Goal: Transaction & Acquisition: Purchase product/service

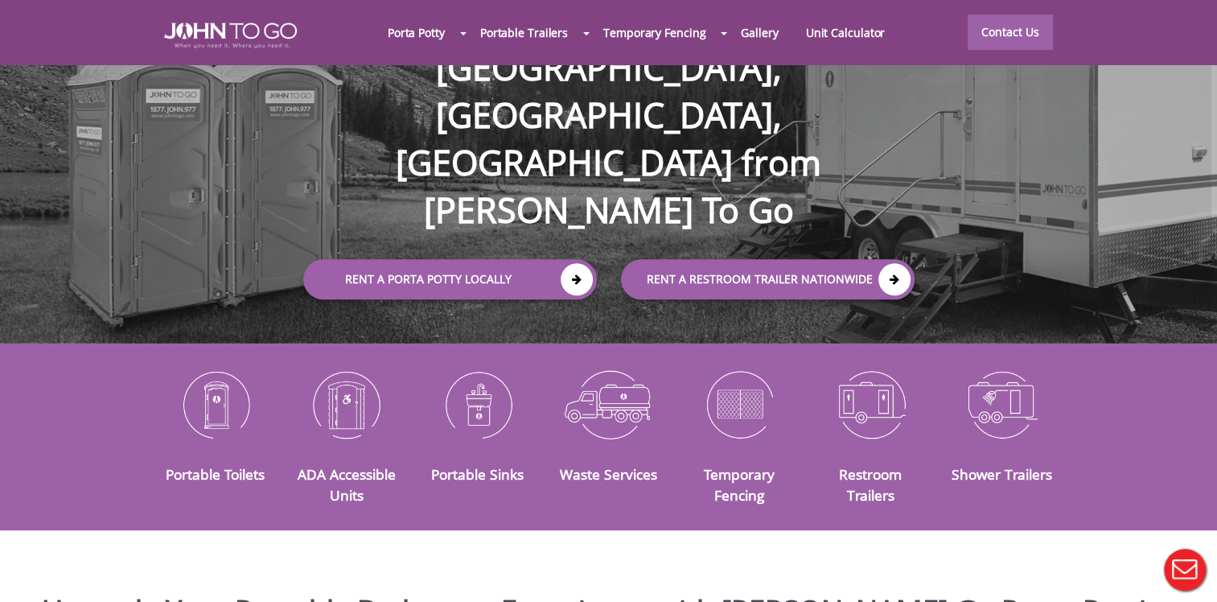
scroll to position [161, 0]
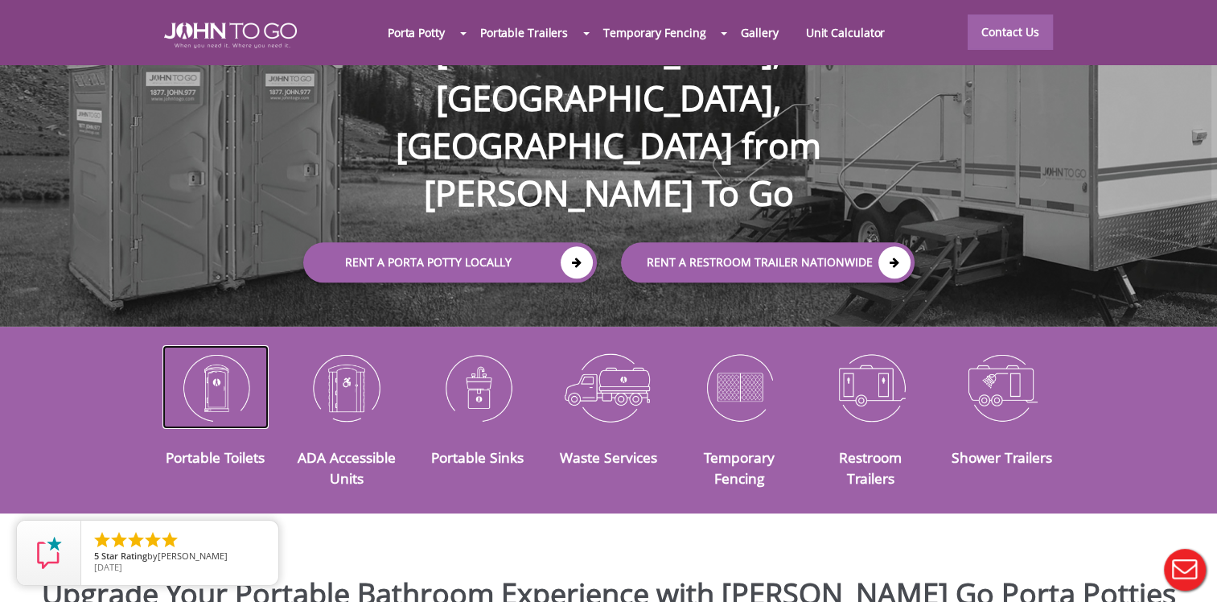
click at [216, 391] on img at bounding box center [215, 387] width 107 height 84
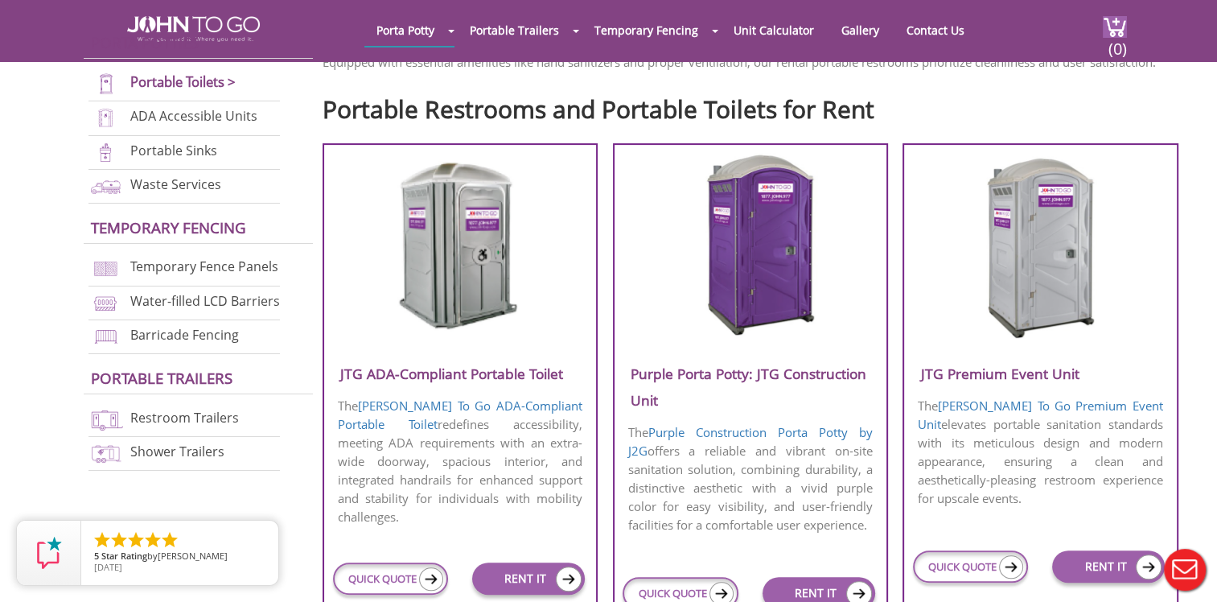
scroll to position [563, 0]
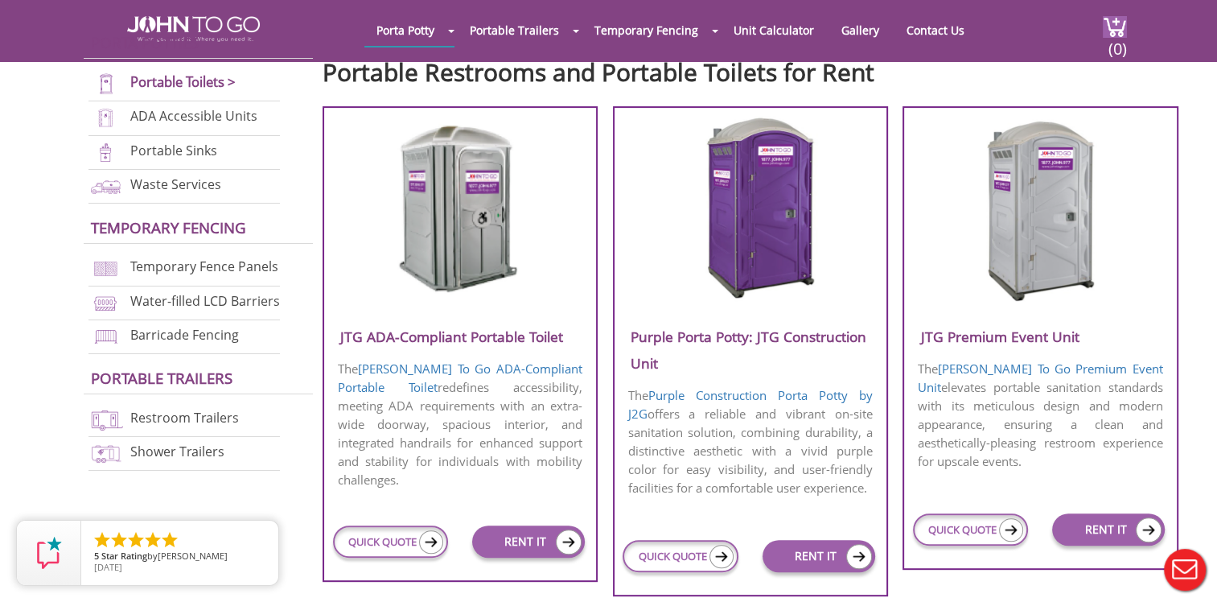
click at [1047, 278] on img at bounding box center [1041, 208] width 154 height 185
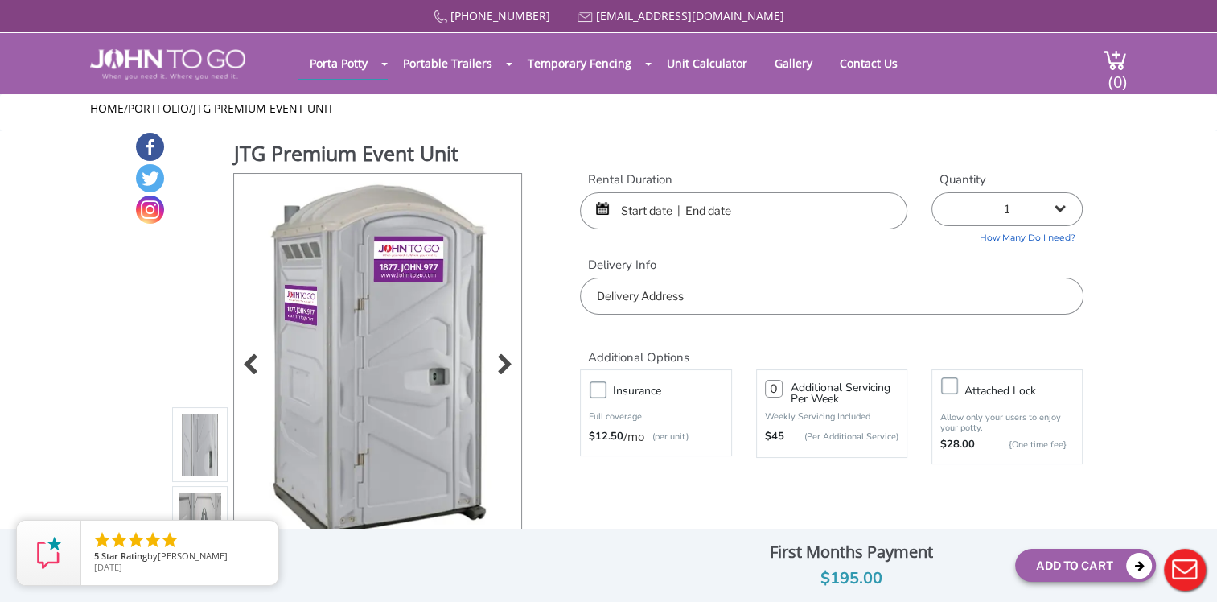
click at [380, 275] on img at bounding box center [378, 363] width 244 height 379
click at [442, 320] on img at bounding box center [378, 363] width 244 height 379
click at [322, 320] on div at bounding box center [608, 301] width 1217 height 602
drag, startPoint x: 322, startPoint y: 320, endPoint x: 388, endPoint y: 352, distance: 73.0
click at [388, 352] on img at bounding box center [378, 363] width 244 height 379
